Goal: Task Accomplishment & Management: Use online tool/utility

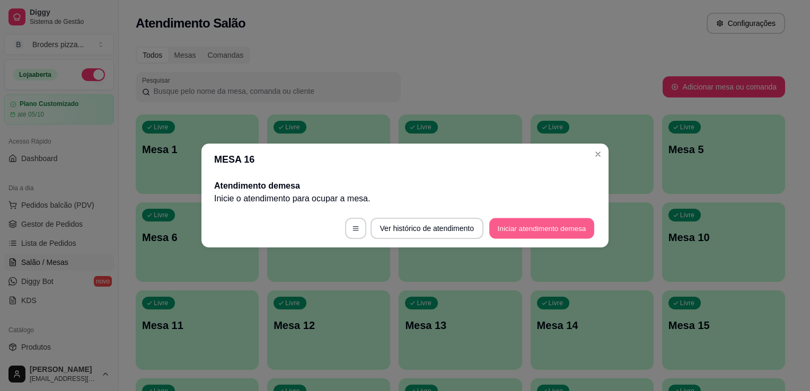
click at [534, 231] on button "Iniciar atendimento de mesa" at bounding box center [541, 228] width 105 height 21
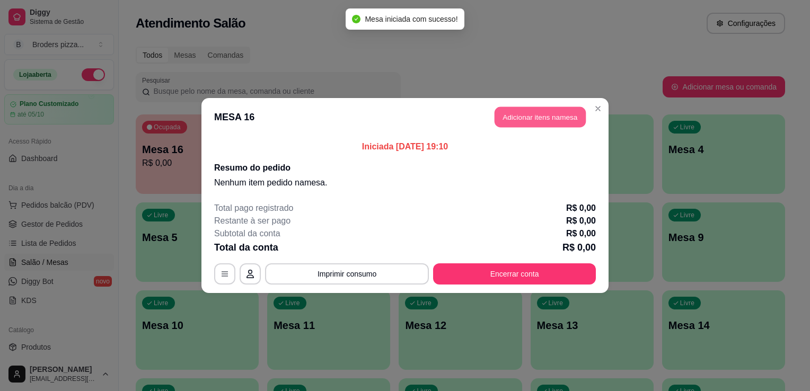
click at [540, 121] on button "Adicionar itens na mesa" at bounding box center [539, 117] width 91 height 21
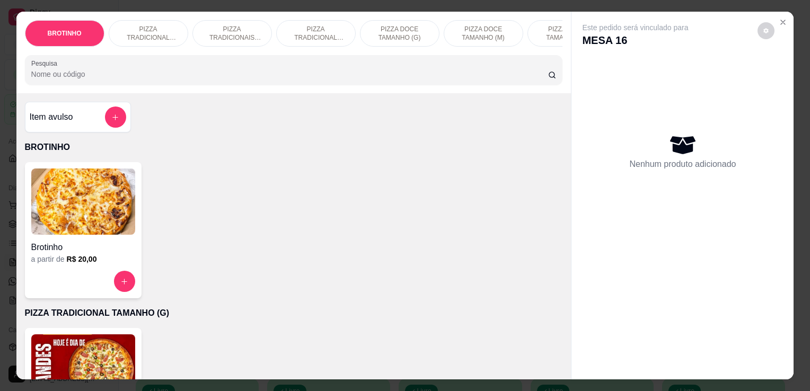
click at [231, 25] on p "PIZZA TRADICIONAIS TAMANHO (M)" at bounding box center [231, 33] width 61 height 17
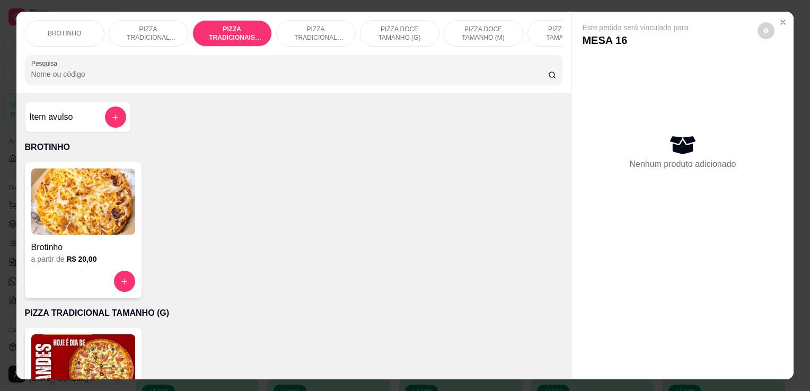
scroll to position [26, 0]
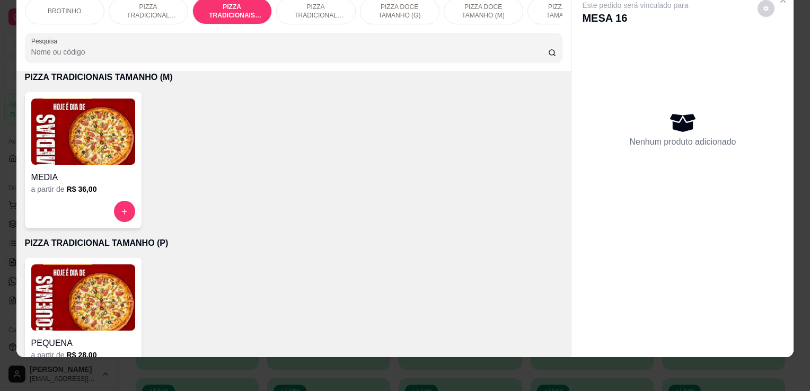
click at [85, 117] on img at bounding box center [83, 132] width 104 height 66
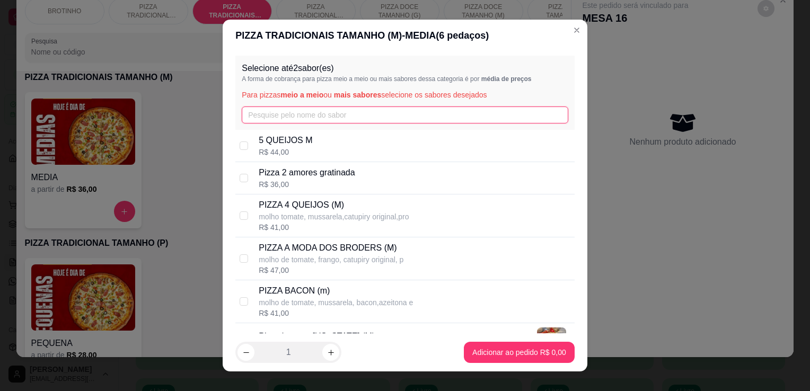
click at [266, 109] on input "text" at bounding box center [405, 115] width 326 height 17
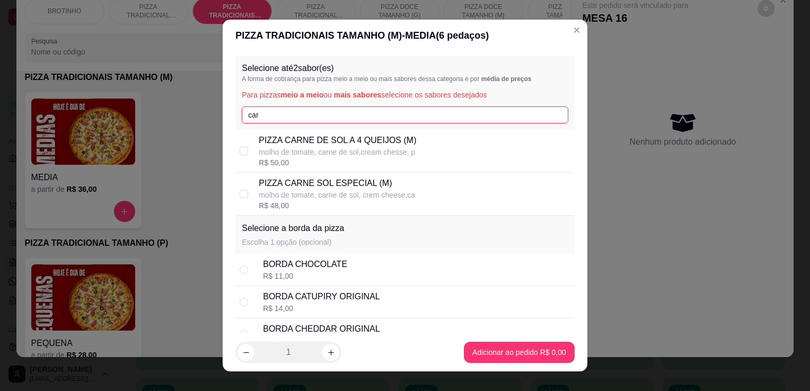
type input "car"
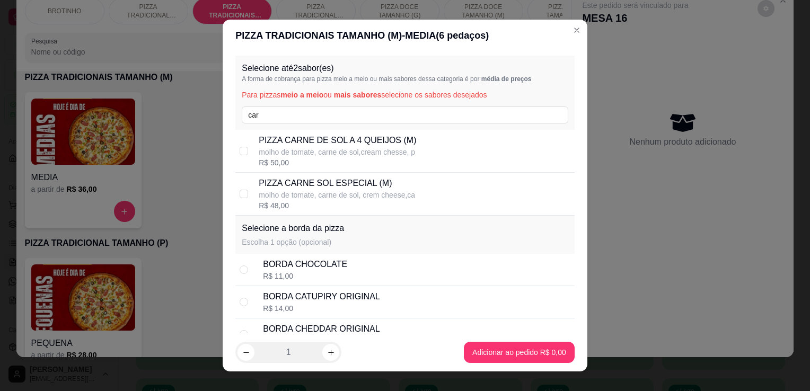
click at [350, 204] on div "R$ 48,00" at bounding box center [337, 205] width 156 height 11
checkbox input "true"
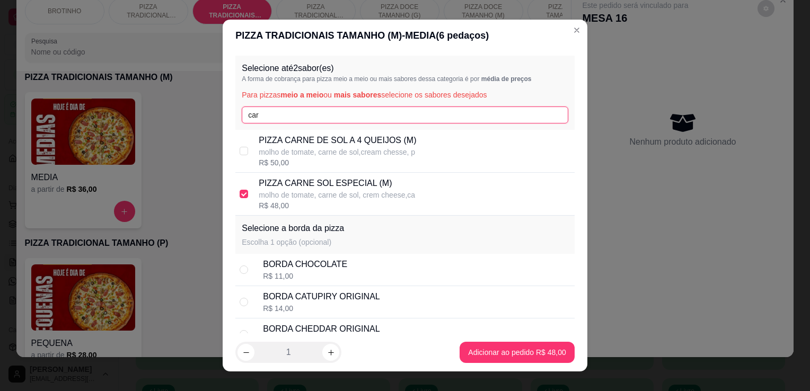
click at [329, 114] on input "car" at bounding box center [405, 115] width 326 height 17
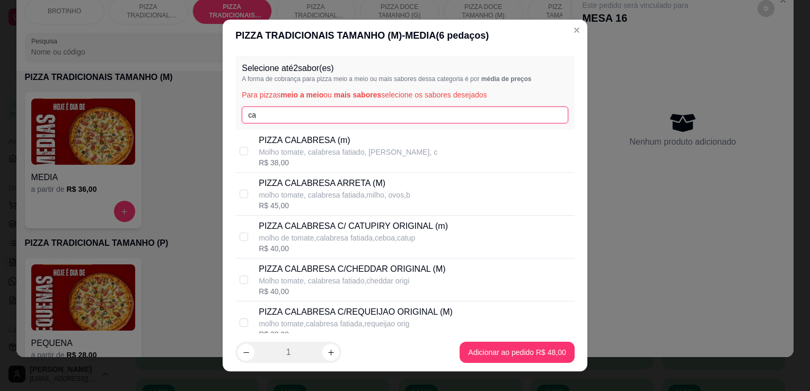
type input "c"
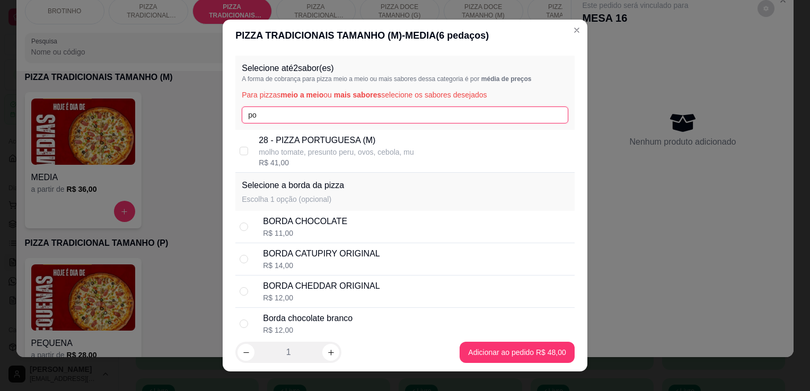
type input "po"
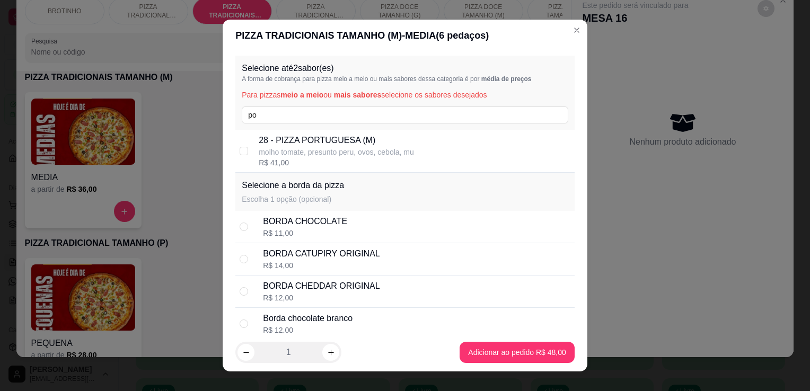
click at [332, 160] on div "R$ 41,00" at bounding box center [336, 162] width 155 height 11
checkbox input "true"
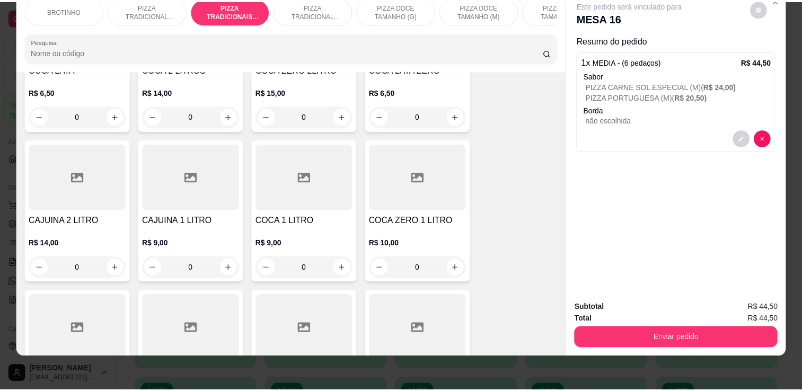
scroll to position [1321, 0]
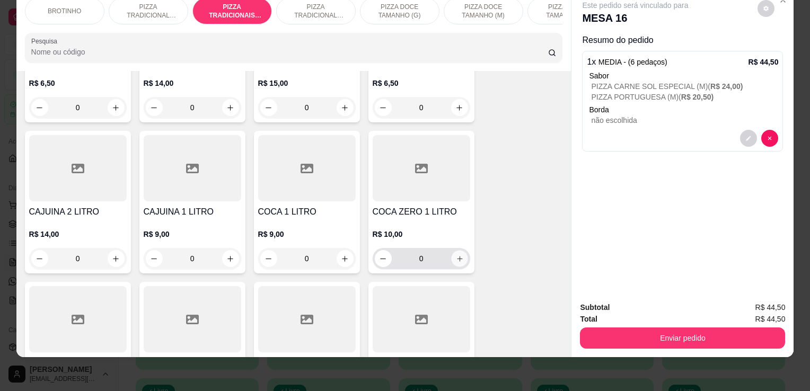
click at [459, 260] on button "increase-product-quantity" at bounding box center [459, 259] width 16 height 16
type input "1"
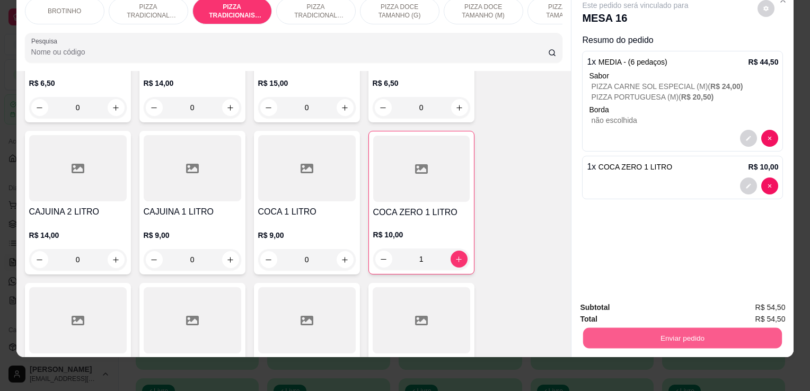
click at [655, 338] on button "Enviar pedido" at bounding box center [682, 337] width 199 height 21
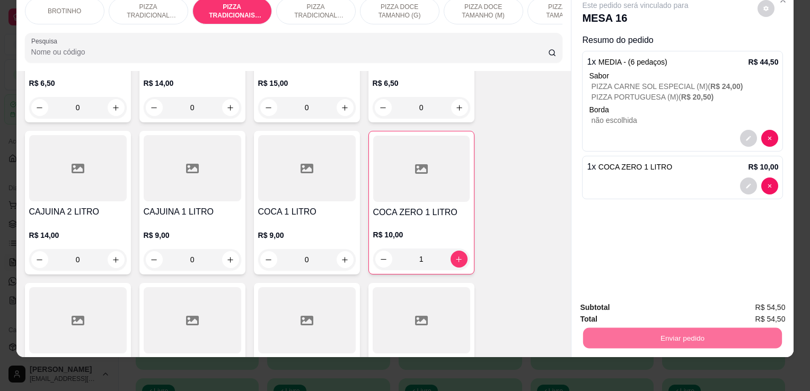
click at [750, 302] on button "Enviar pedido" at bounding box center [757, 304] width 58 height 20
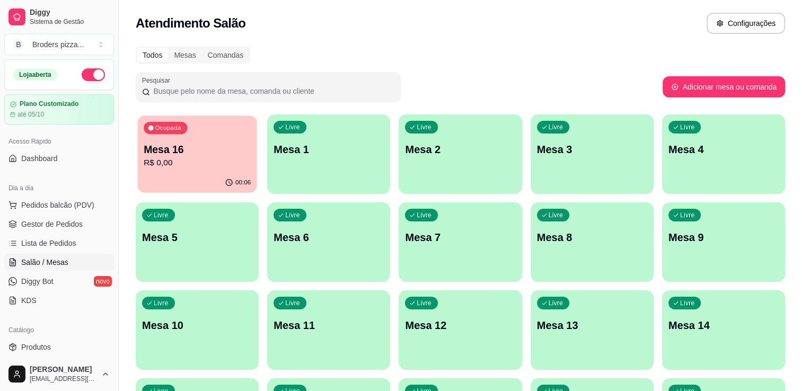
click at [179, 143] on p "Mesa 16" at bounding box center [197, 150] width 107 height 14
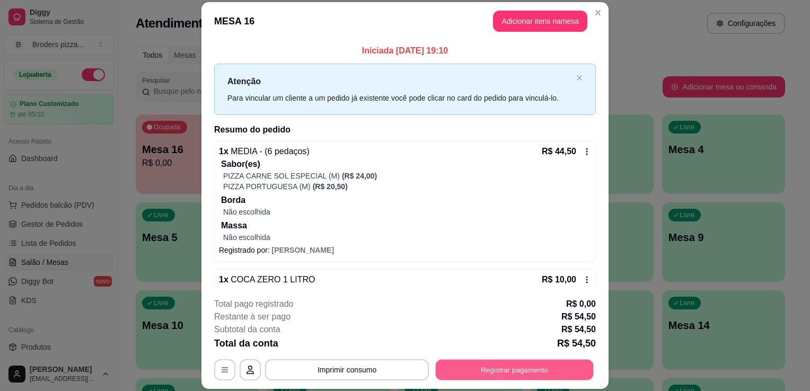
click at [441, 369] on button "Registrar pagamento" at bounding box center [515, 370] width 158 height 21
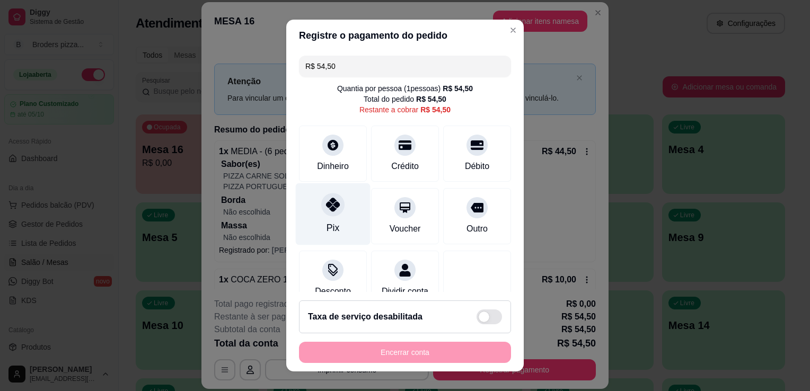
click at [332, 211] on div at bounding box center [332, 204] width 23 height 23
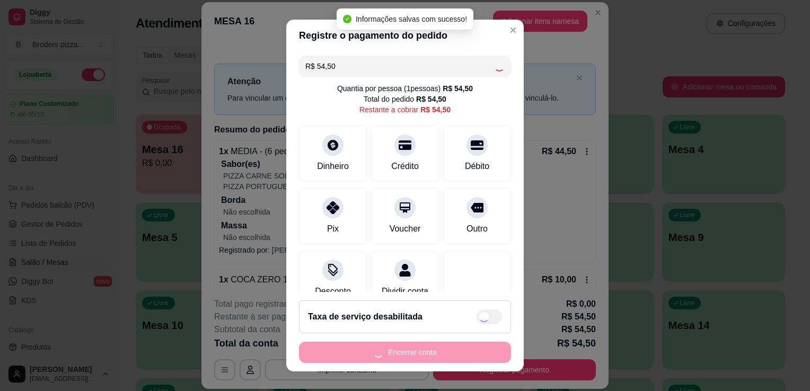
type input "R$ 0,00"
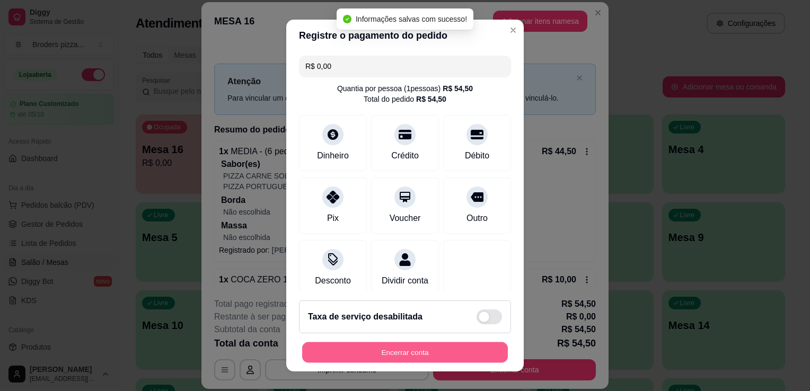
click at [423, 360] on button "Encerrar conta" at bounding box center [405, 352] width 206 height 21
